Goal: Communication & Community: Answer question/provide support

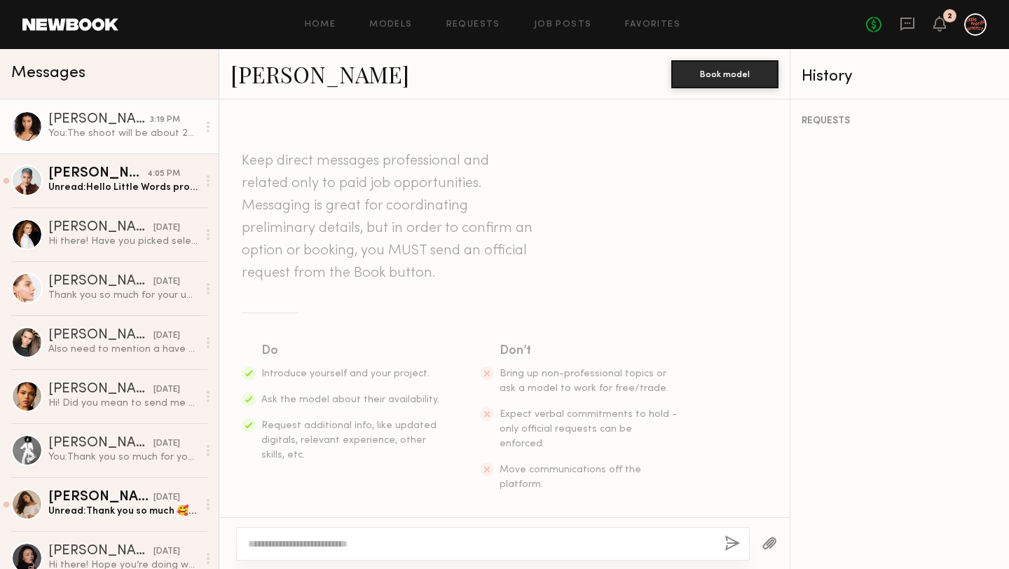
scroll to position [851, 0]
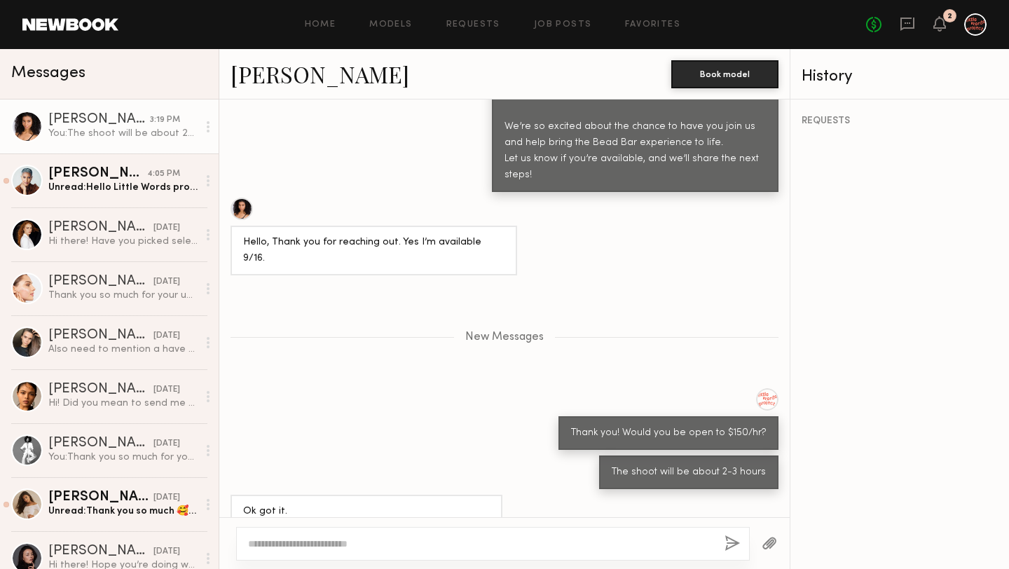
click at [422, 537] on div at bounding box center [480, 544] width 465 height 14
click at [410, 542] on textarea at bounding box center [480, 544] width 465 height 14
click at [134, 183] on div "Unread: Hello Little Words project, Thank you for thinking of me. I am currentl…" at bounding box center [122, 187] width 149 height 13
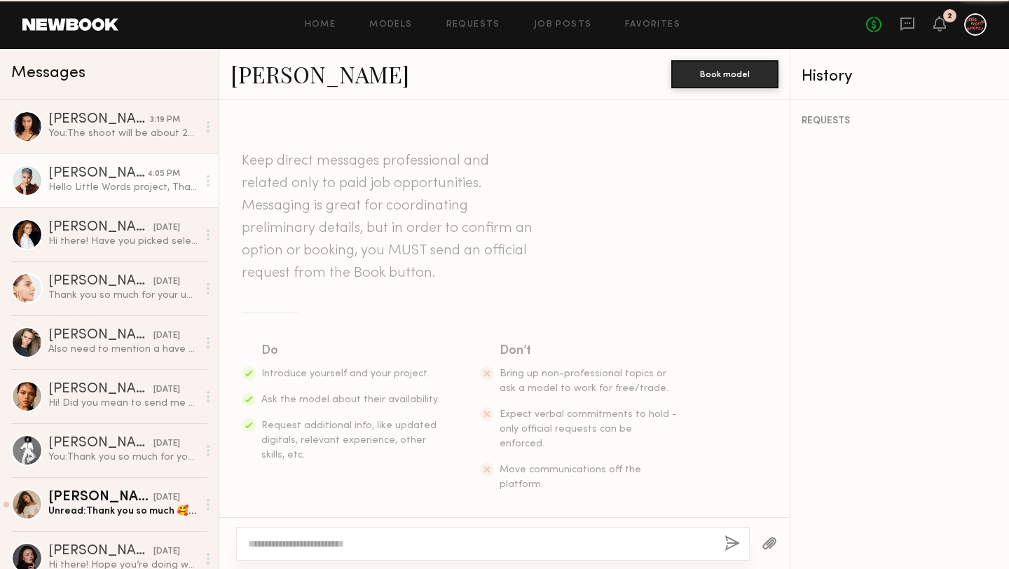
scroll to position [668, 0]
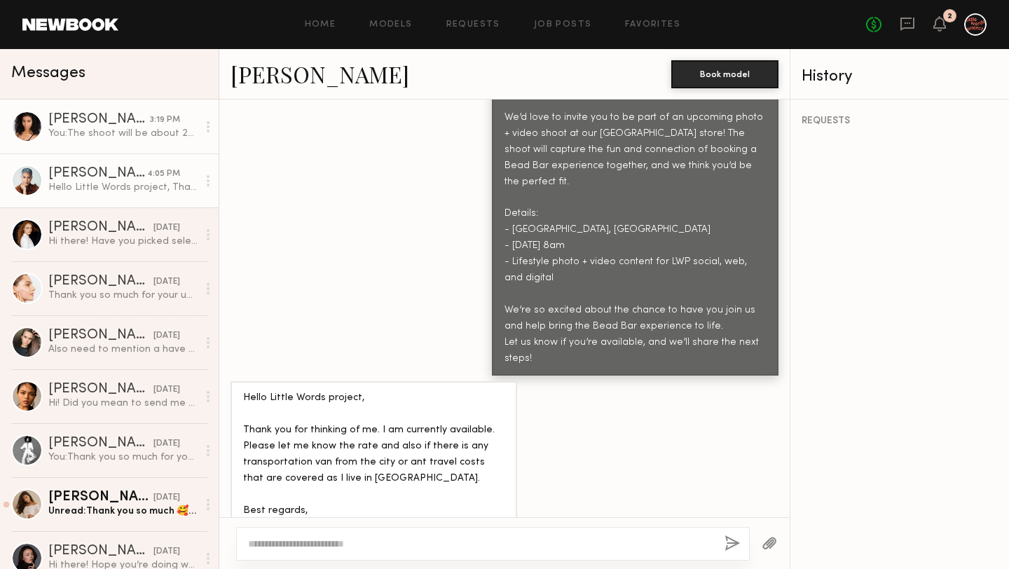
click at [143, 136] on div "You: The shoot will be about 2-3 hours" at bounding box center [122, 133] width 149 height 13
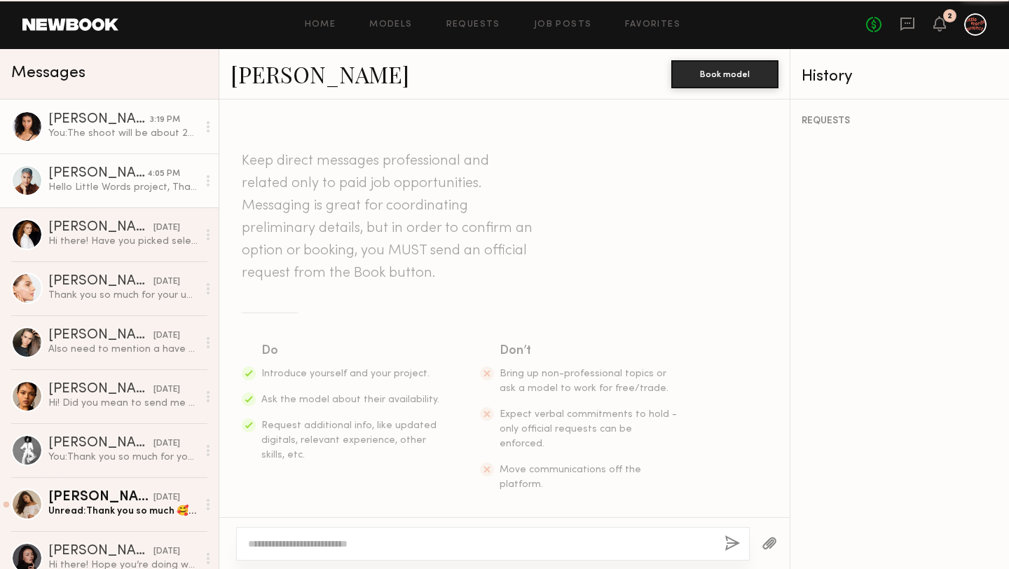
scroll to position [745, 0]
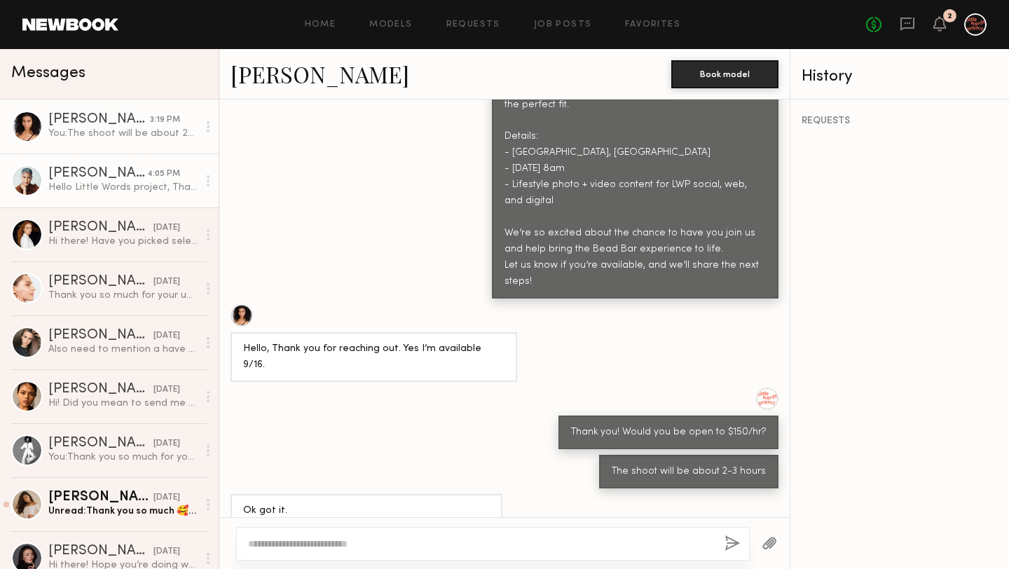
click at [147, 194] on link "Roxanne H. 4:05 PM Hello Little Words project, Thank you for thinking of me. I …" at bounding box center [109, 180] width 219 height 54
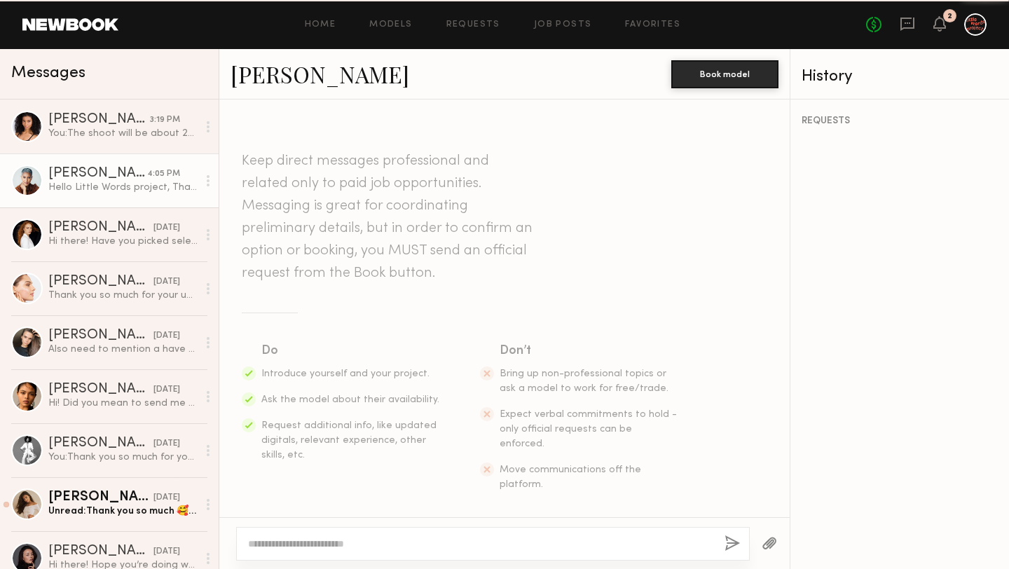
scroll to position [668, 0]
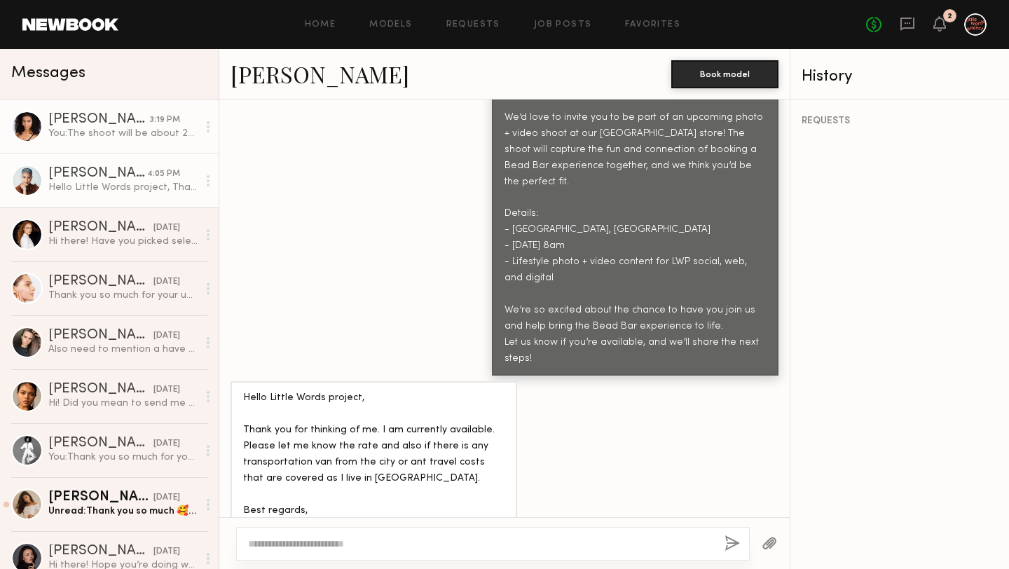
click at [130, 132] on div "You: The shoot will be about 2-3 hours" at bounding box center [122, 133] width 149 height 13
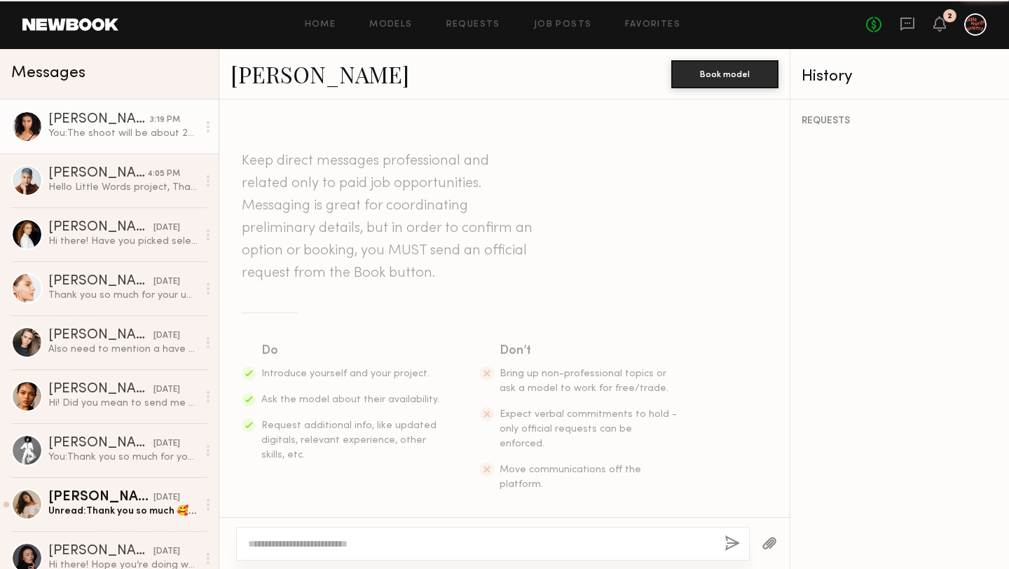
scroll to position [745, 0]
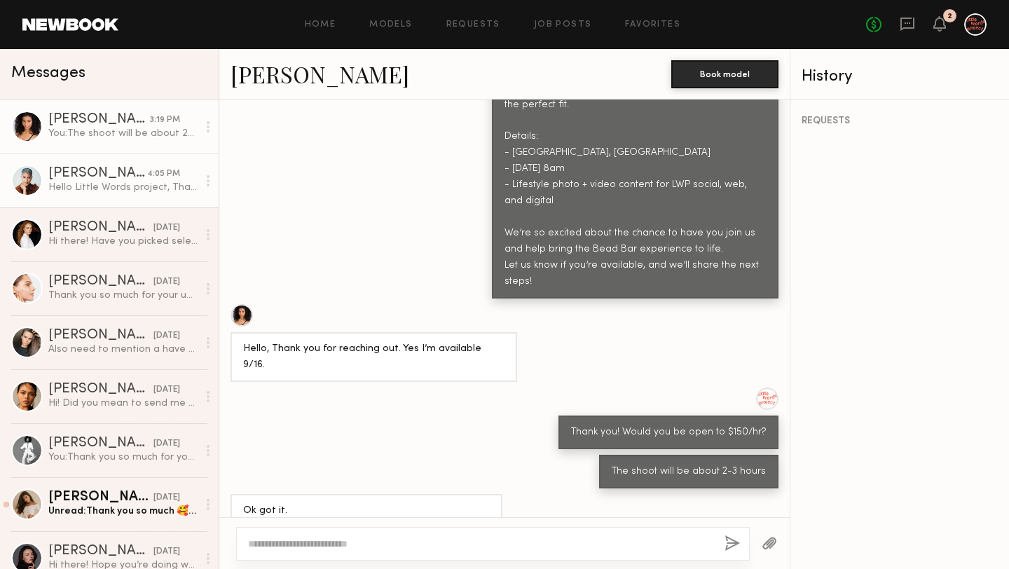
click at [149, 194] on link "Roxanne H. 4:05 PM Hello Little Words project, Thank you for thinking of me. I …" at bounding box center [109, 180] width 219 height 54
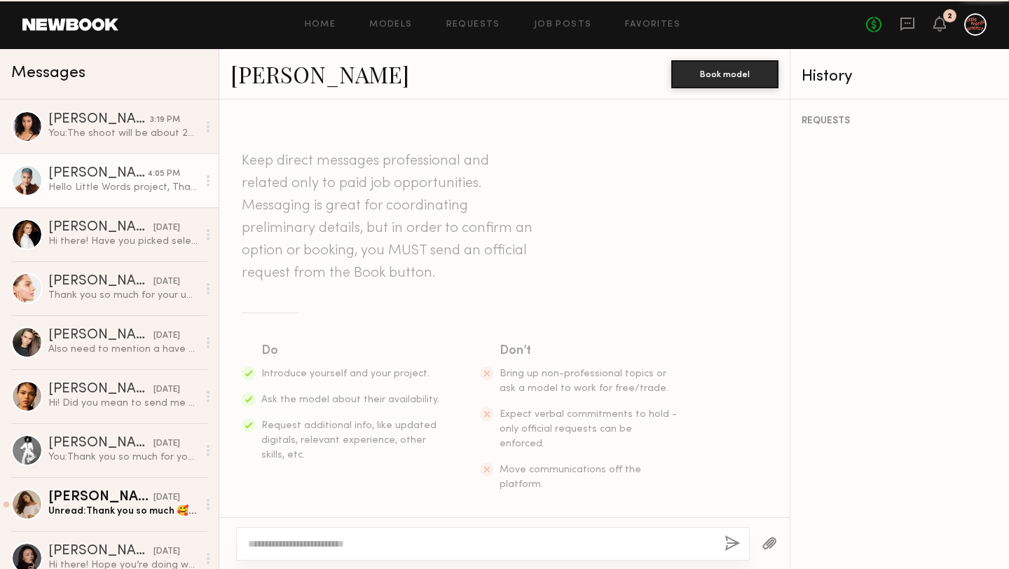
scroll to position [668, 0]
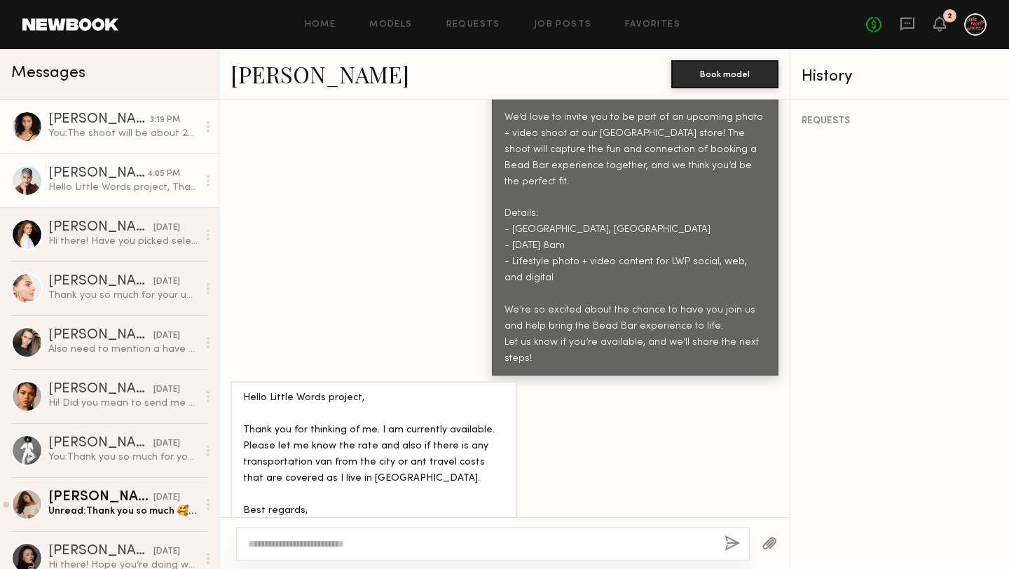
click at [125, 135] on div "You: The shoot will be about 2-3 hours" at bounding box center [122, 133] width 149 height 13
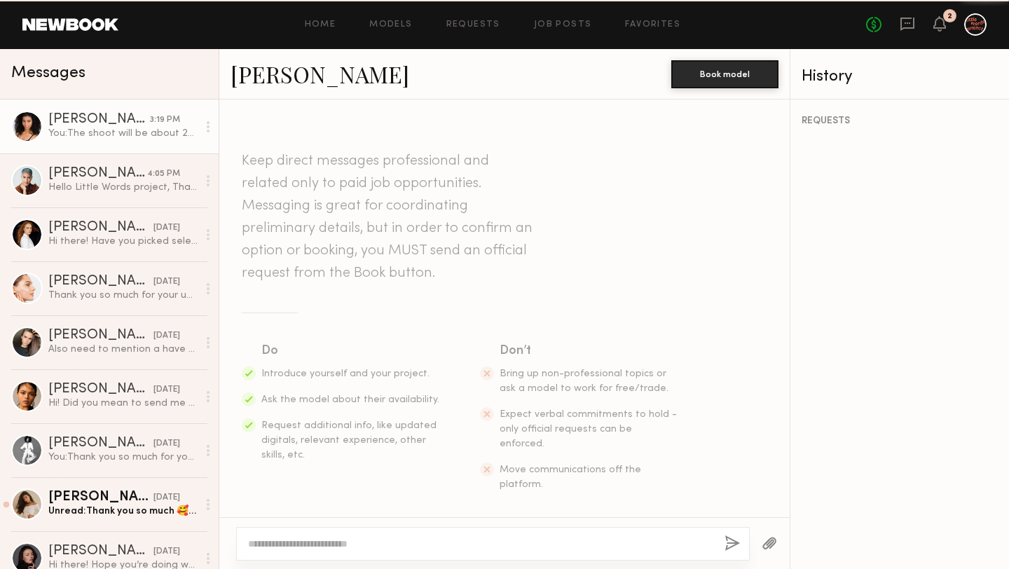
scroll to position [745, 0]
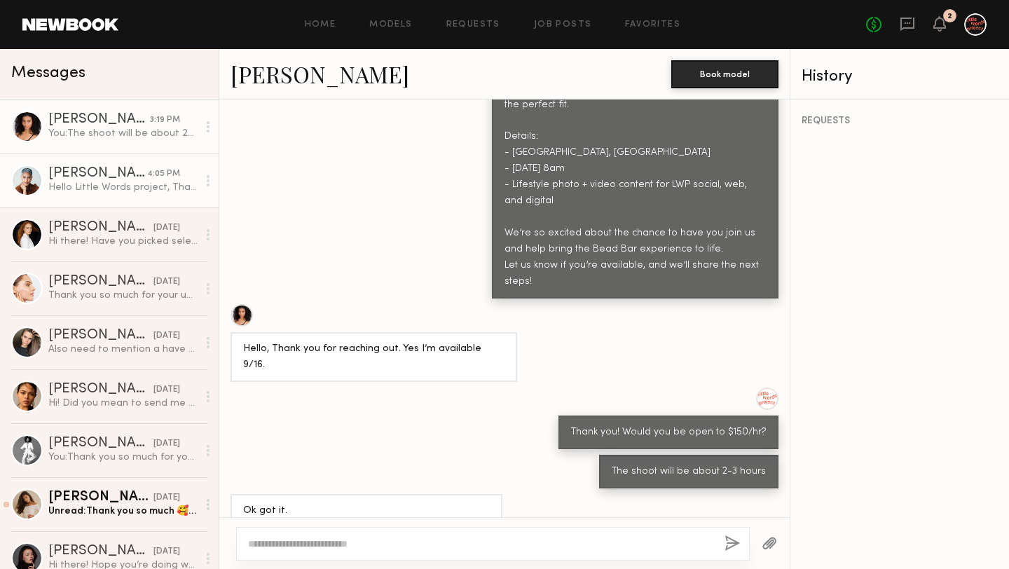
click at [136, 202] on link "Roxanne H. 4:05 PM Hello Little Words project, Thank you for thinking of me. I …" at bounding box center [109, 180] width 219 height 54
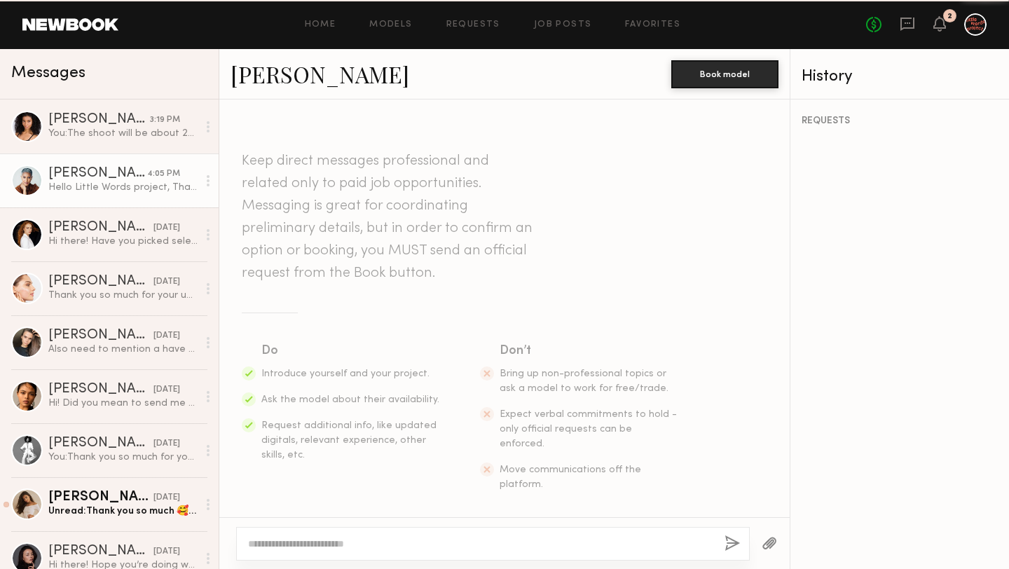
scroll to position [668, 0]
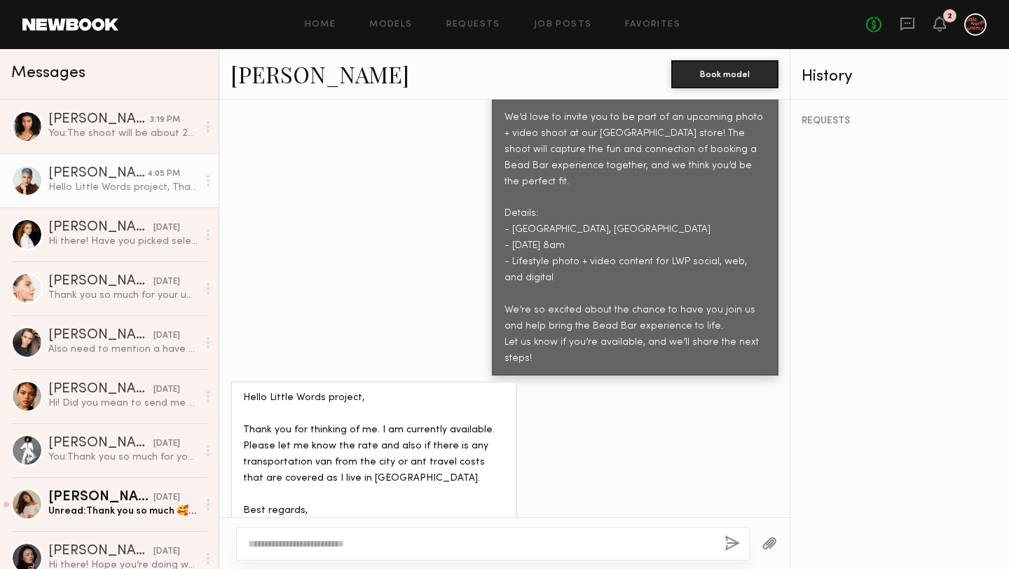
click at [26, 175] on div at bounding box center [27, 181] width 32 height 32
click at [335, 67] on link "Roxanne H." at bounding box center [319, 74] width 179 height 30
click at [93, 145] on link "Danielle V. 3:19 PM You: The shoot will be about 2-3 hours" at bounding box center [109, 126] width 219 height 54
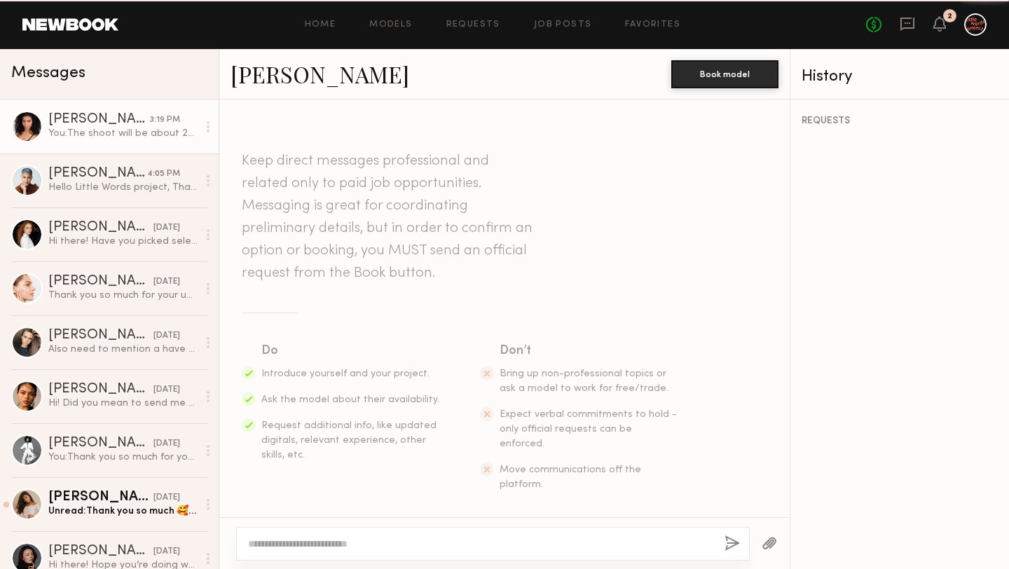
scroll to position [745, 0]
